Goal: Information Seeking & Learning: Learn about a topic

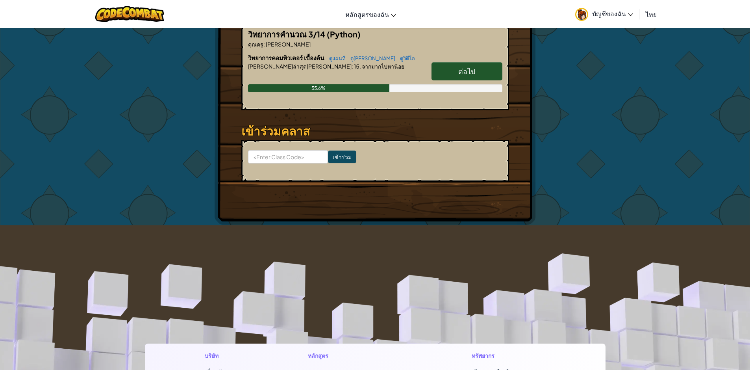
scroll to position [118, 0]
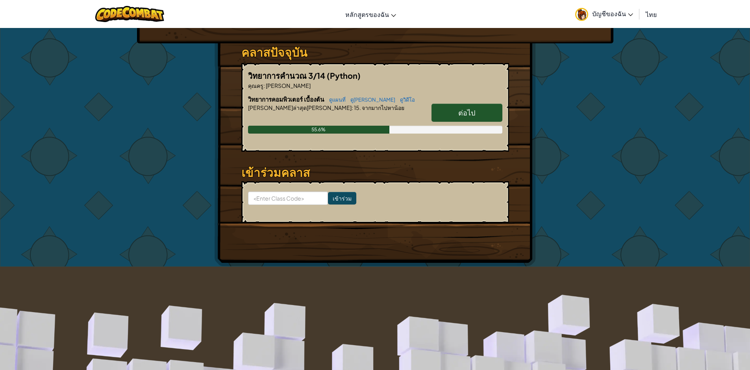
click at [476, 111] on link "ต่อไป" at bounding box center [466, 113] width 71 height 18
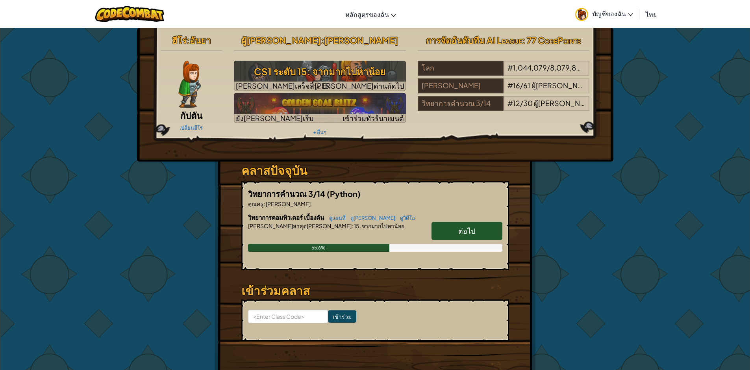
click at [469, 226] on link "ต่อไป" at bounding box center [466, 231] width 71 height 18
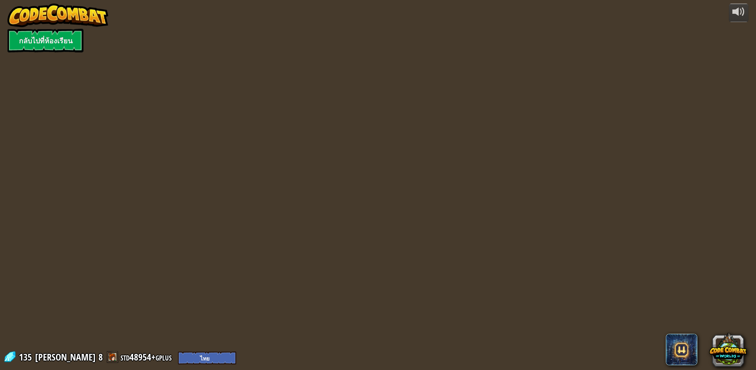
select select "th"
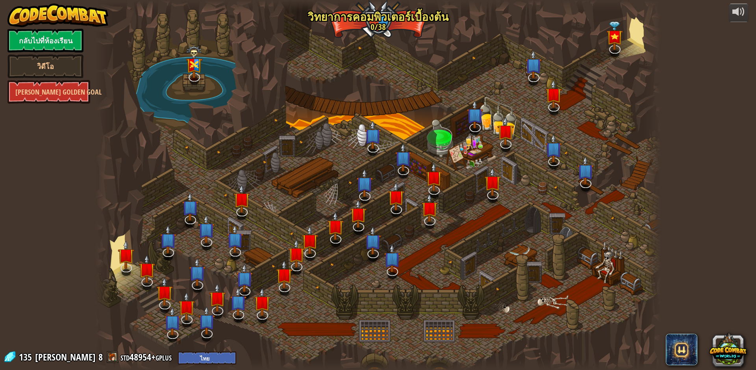
select select "th"
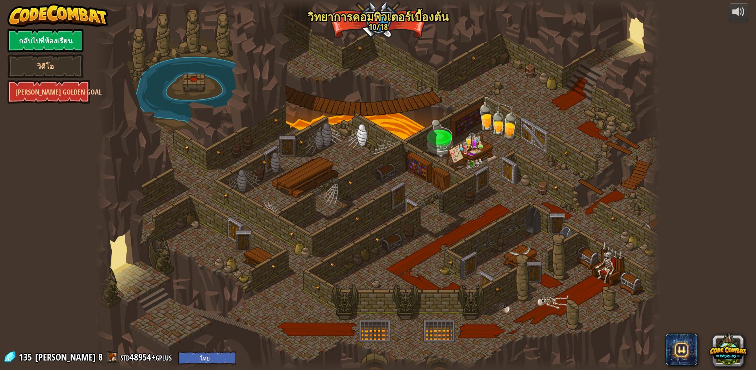
select select "th"
